Goal: Task Accomplishment & Management: Use online tool/utility

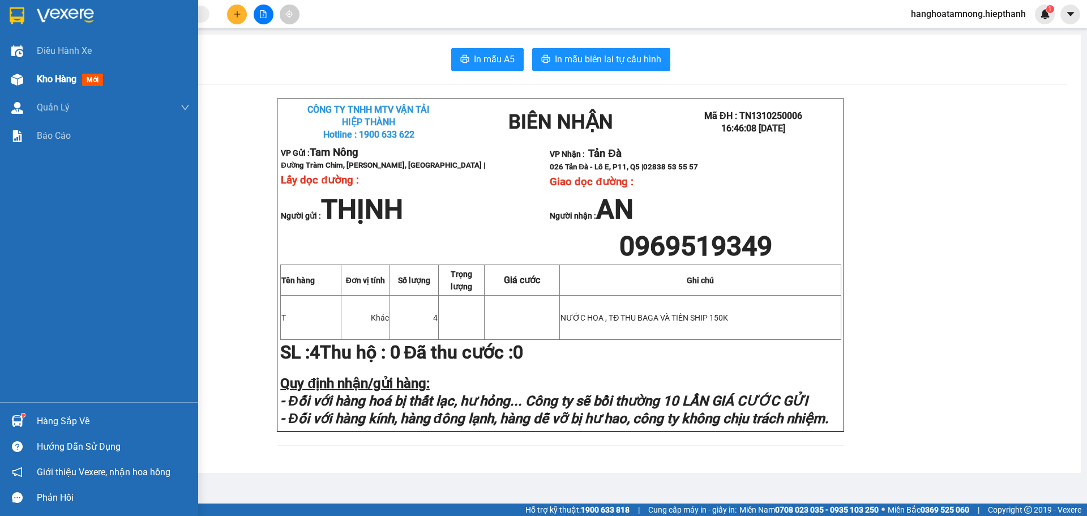
click at [42, 77] on span "Kho hàng" at bounding box center [57, 79] width 40 height 11
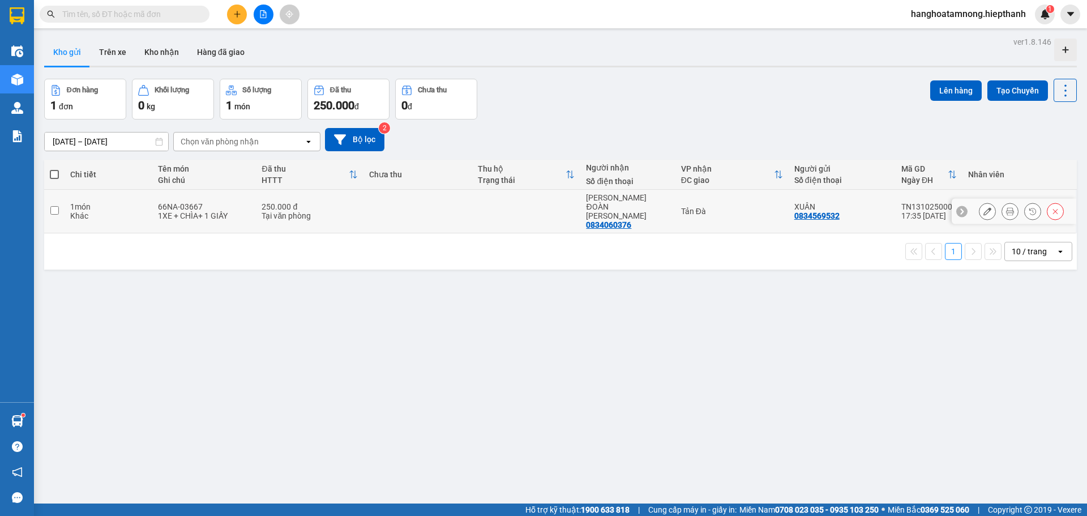
click at [1006, 207] on icon at bounding box center [1010, 211] width 8 height 8
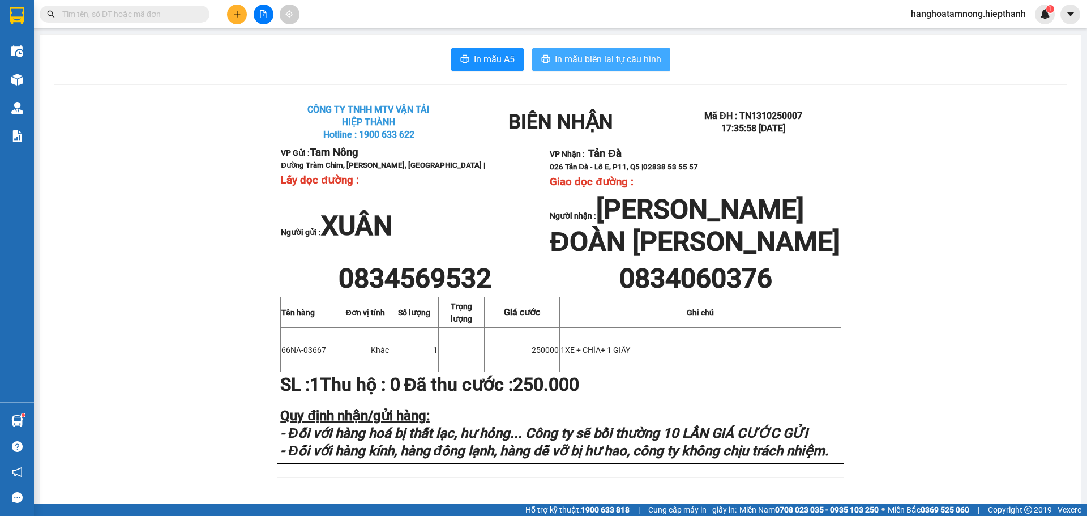
click at [616, 68] on button "In mẫu biên lai tự cấu hình" at bounding box center [601, 59] width 138 height 23
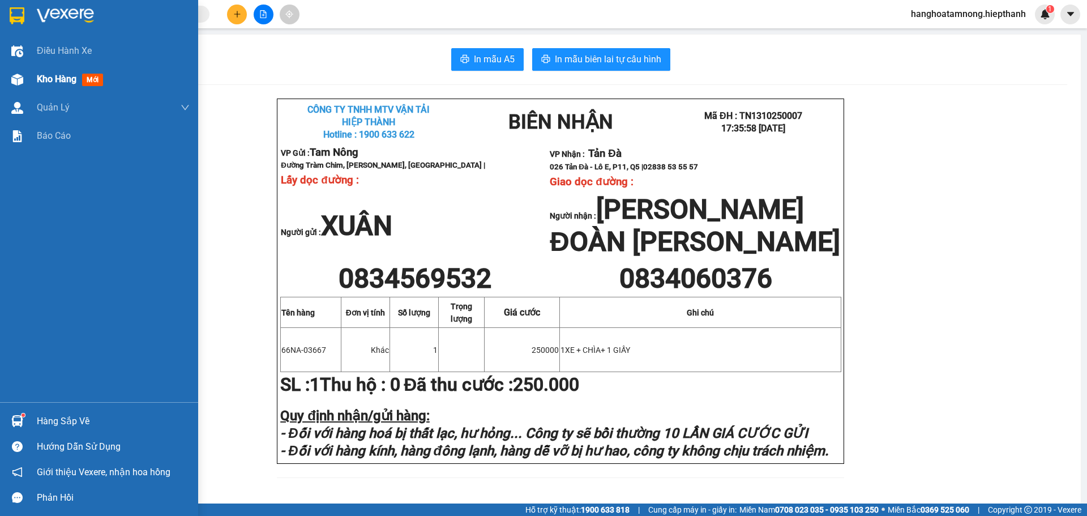
click at [35, 82] on div "Kho hàng mới" at bounding box center [99, 79] width 198 height 28
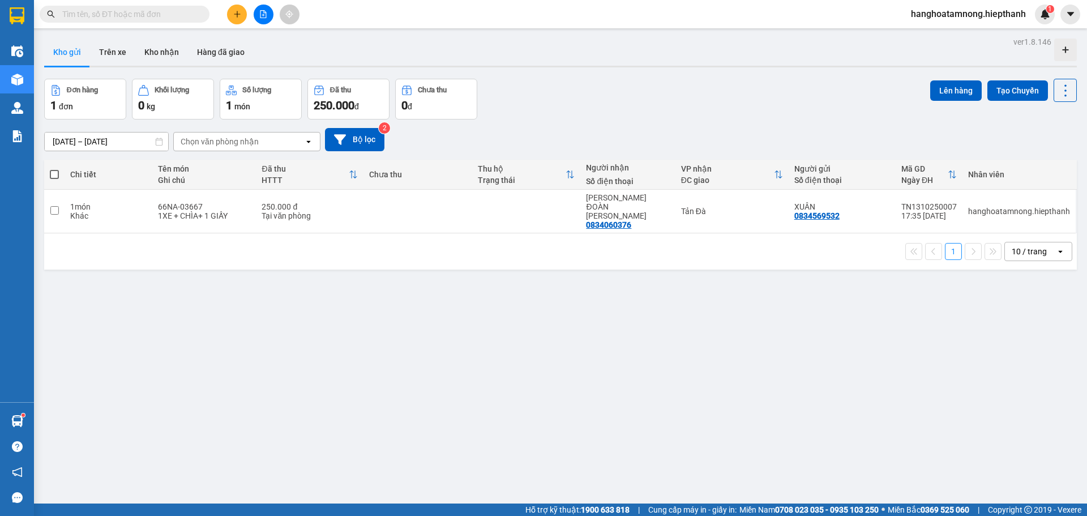
drag, startPoint x: 256, startPoint y: 14, endPoint x: 230, endPoint y: 22, distance: 27.9
click at [256, 13] on button at bounding box center [264, 15] width 20 height 20
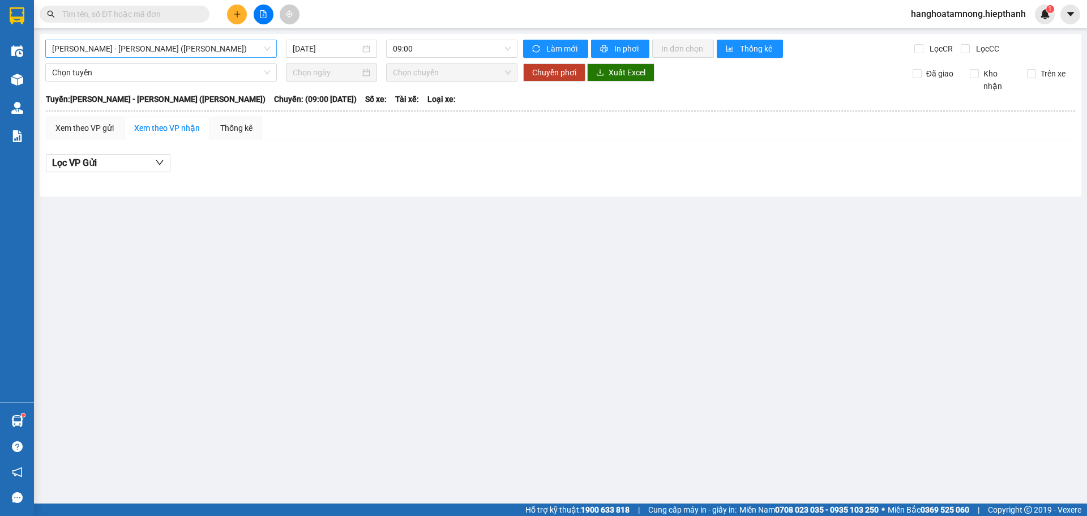
drag, startPoint x: 147, startPoint y: 41, endPoint x: 142, endPoint y: 53, distance: 12.4
click at [147, 42] on span "[PERSON_NAME] - [PERSON_NAME] ([PERSON_NAME])" at bounding box center [161, 48] width 218 height 17
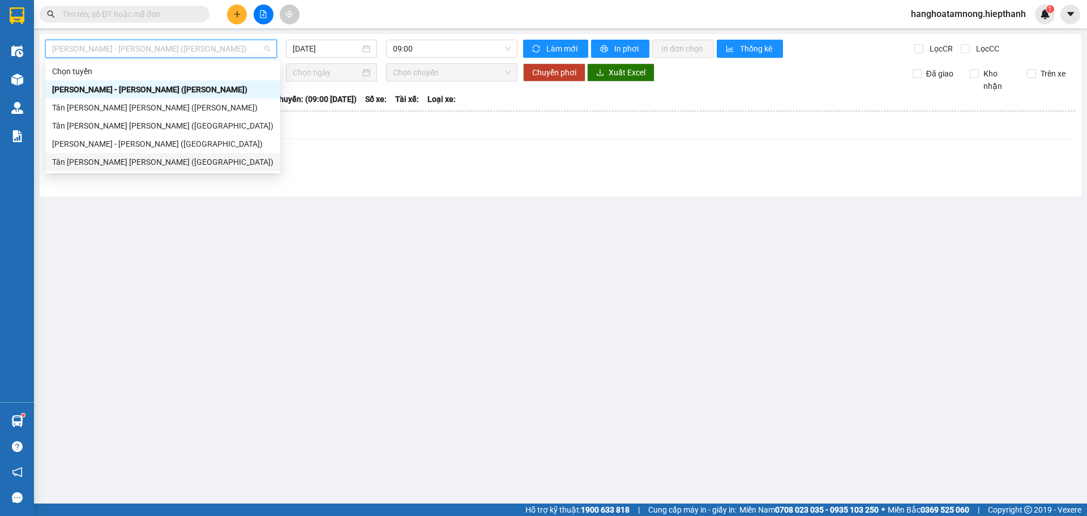
click at [104, 163] on div "Tân [PERSON_NAME] [PERSON_NAME] ([GEOGRAPHIC_DATA])" at bounding box center [162, 162] width 221 height 12
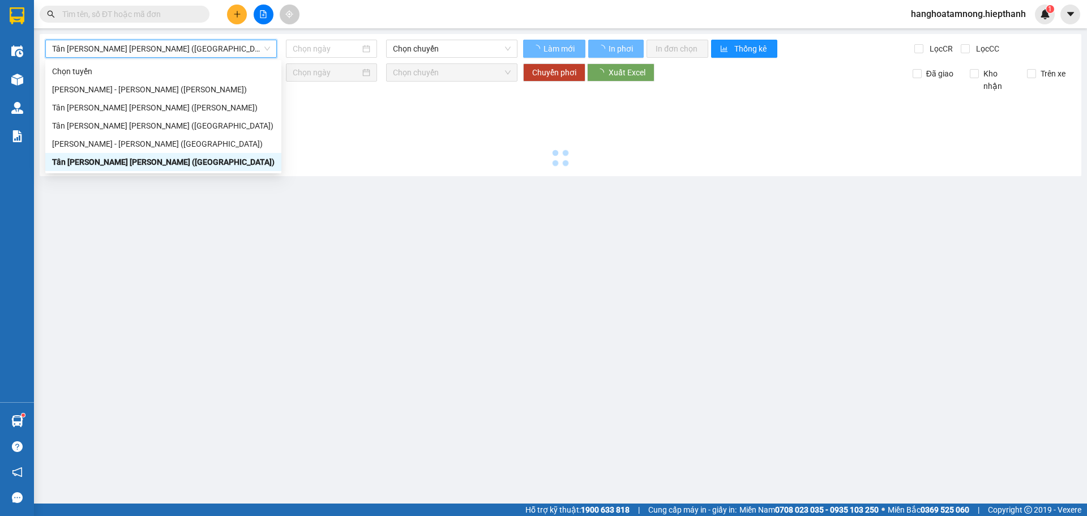
type input "[DATE]"
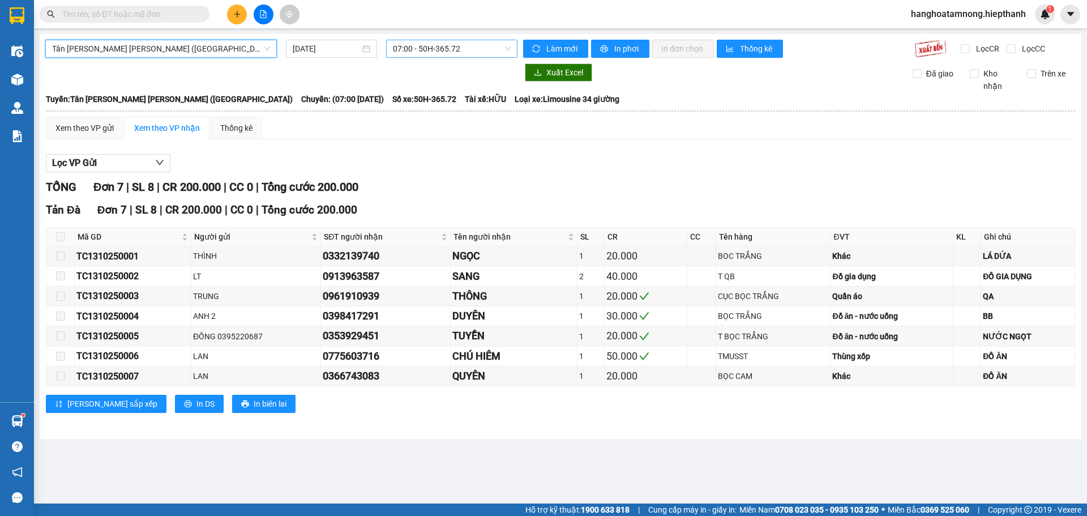
click at [431, 52] on span "07:00 - 50H-365.72" at bounding box center [452, 48] width 118 height 17
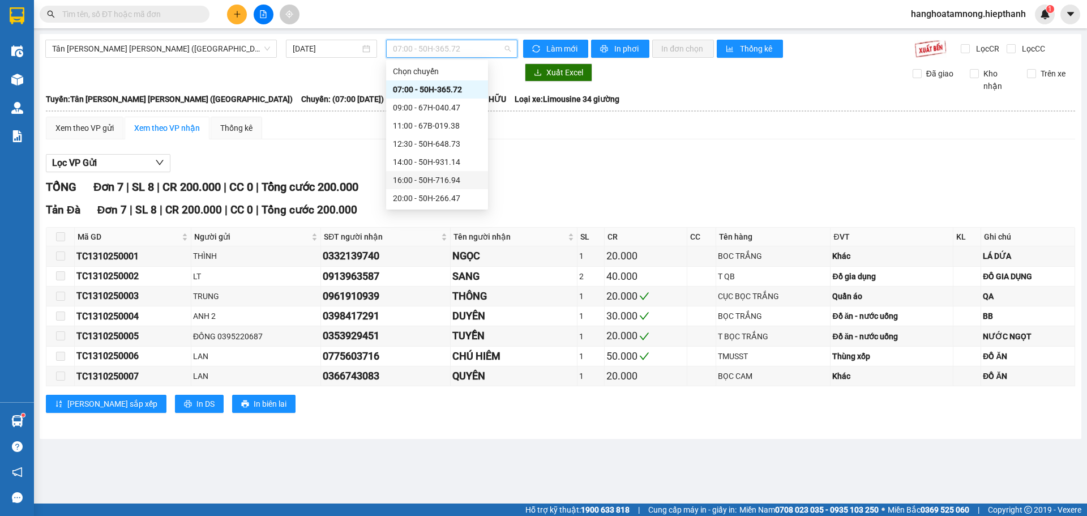
click at [423, 179] on div "16:00 - 50H-716.94" at bounding box center [437, 180] width 88 height 12
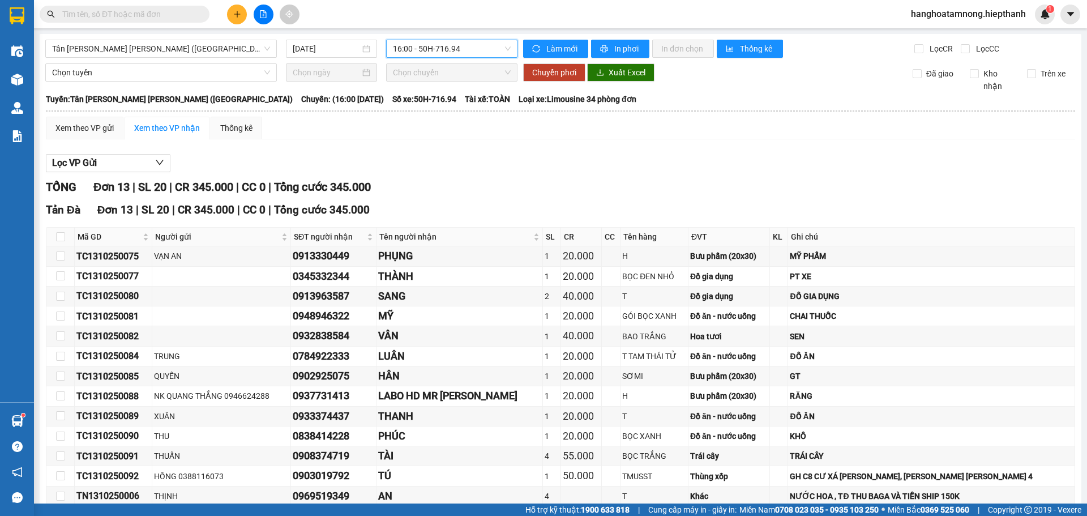
click at [430, 50] on span "16:00 - 50H-716.94" at bounding box center [452, 48] width 118 height 17
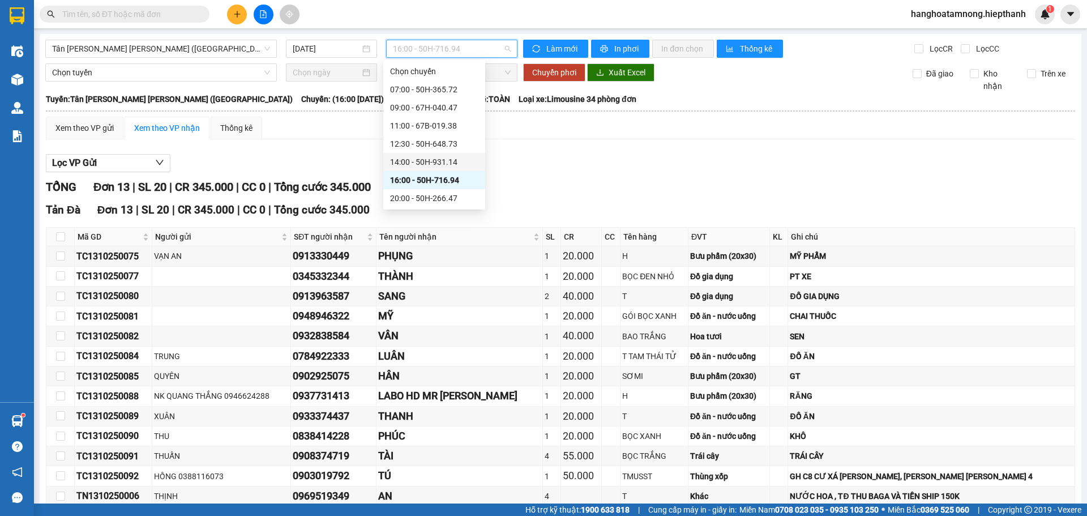
click at [402, 162] on div "14:00 - 50H-931.14" at bounding box center [434, 162] width 88 height 12
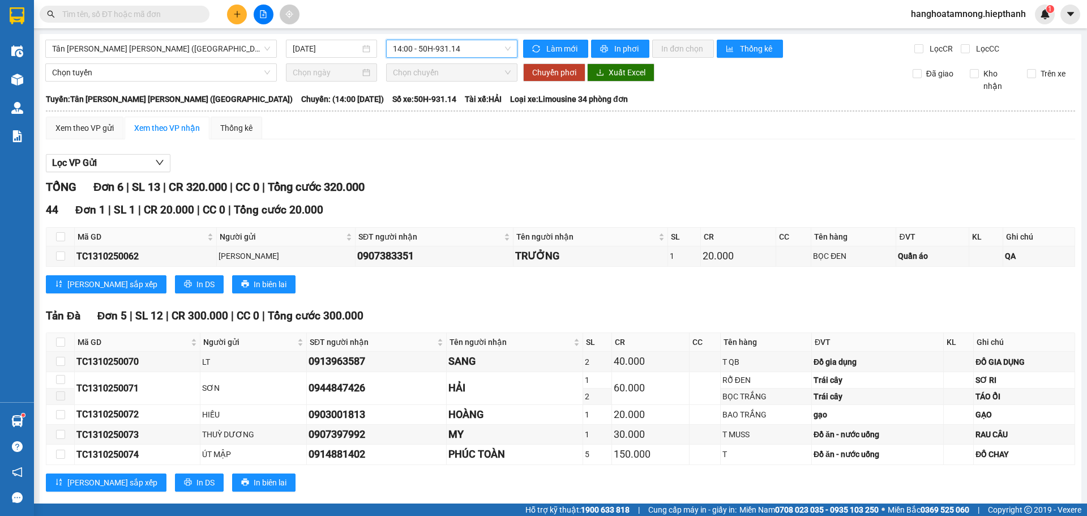
click at [455, 54] on span "14:00 - 50H-931.14" at bounding box center [452, 48] width 118 height 17
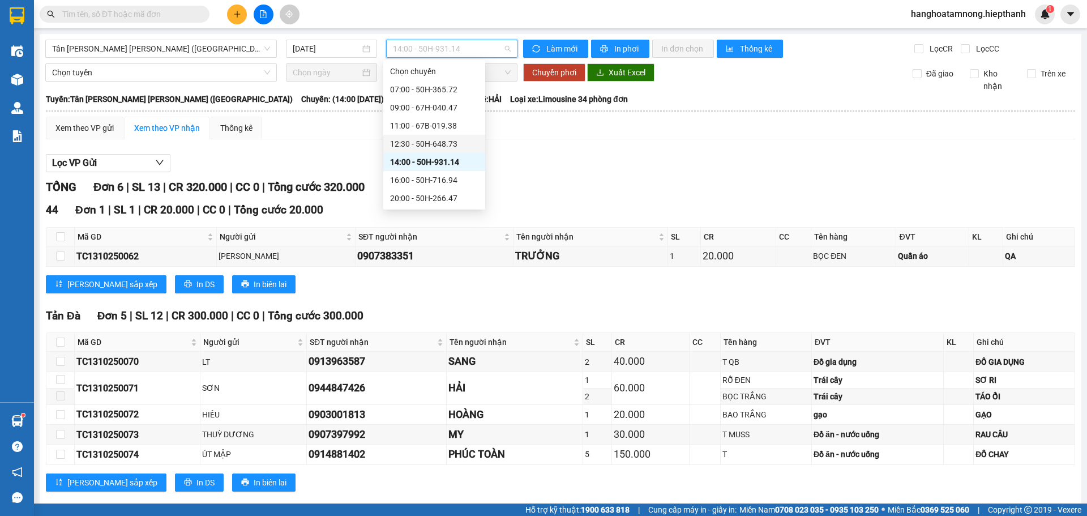
click at [418, 144] on div "12:30 - 50H-648.73" at bounding box center [434, 144] width 88 height 12
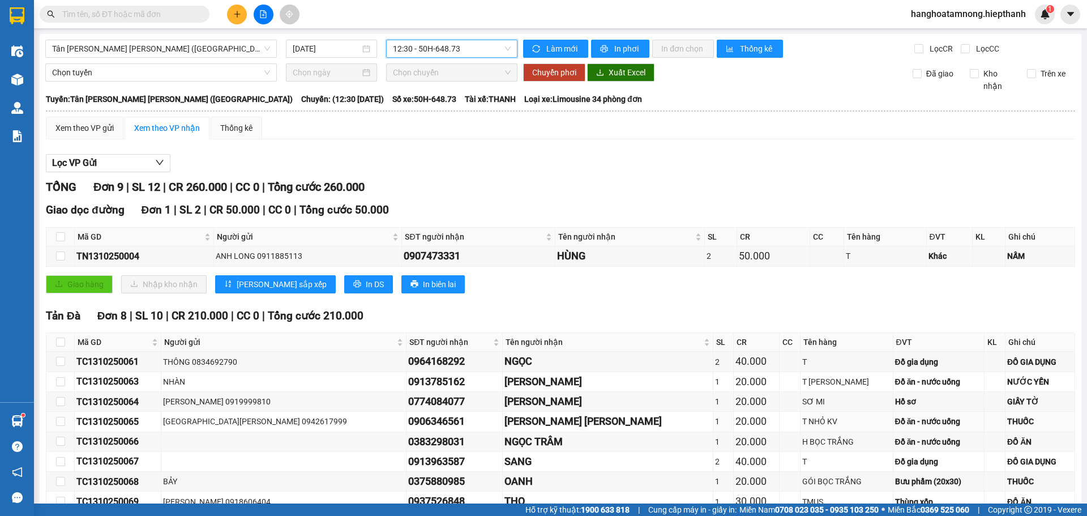
scroll to position [57, 0]
